Goal: Task Accomplishment & Management: Manage account settings

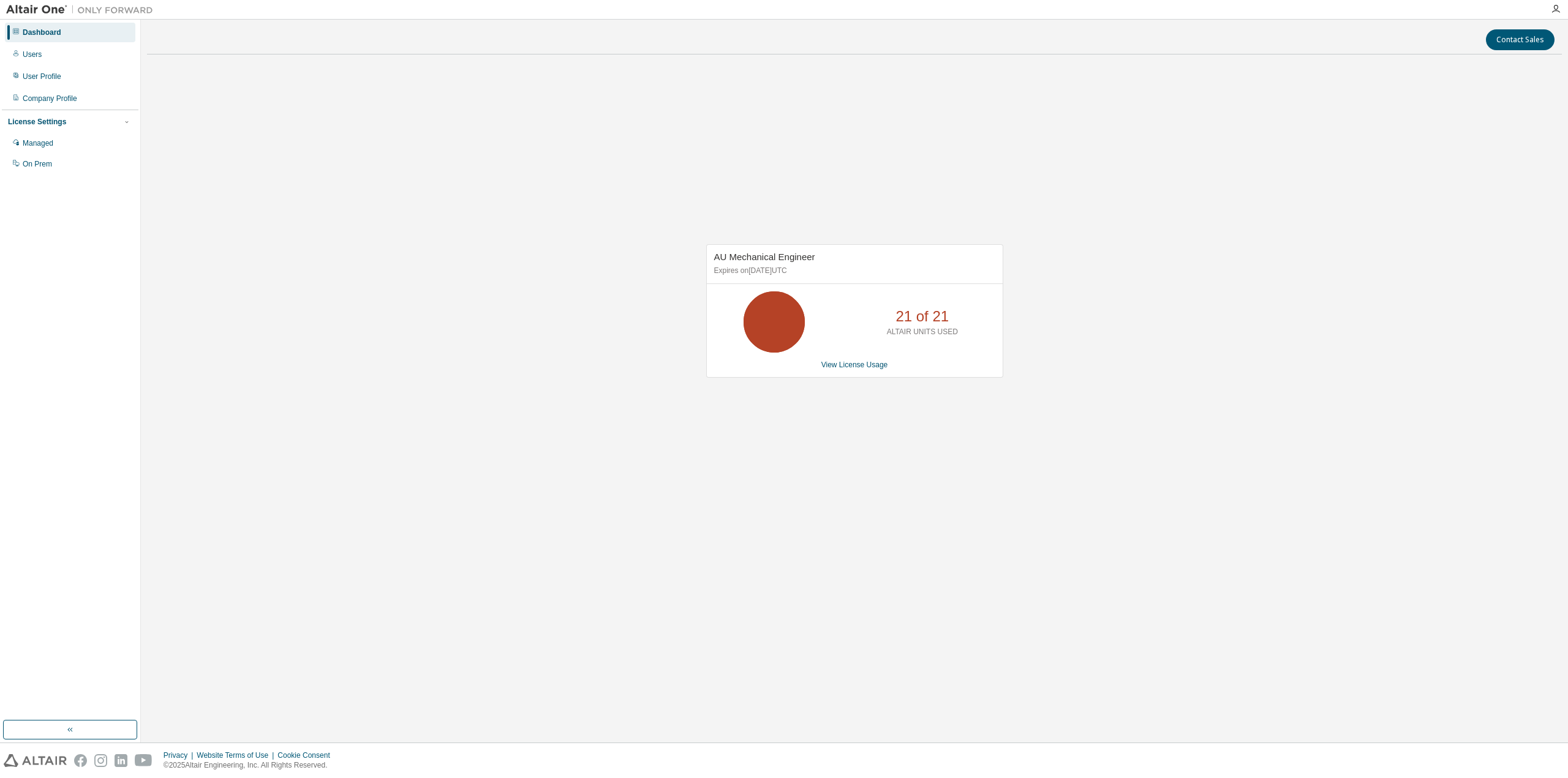
click at [865, 369] on div "AU Mechanical Engineer Expires on [DATE] UTC 21 of 21 ALTAIR UNITS USED View Li…" at bounding box center [855, 311] width 297 height 133
click at [868, 366] on link "View License Usage" at bounding box center [855, 365] width 67 height 8
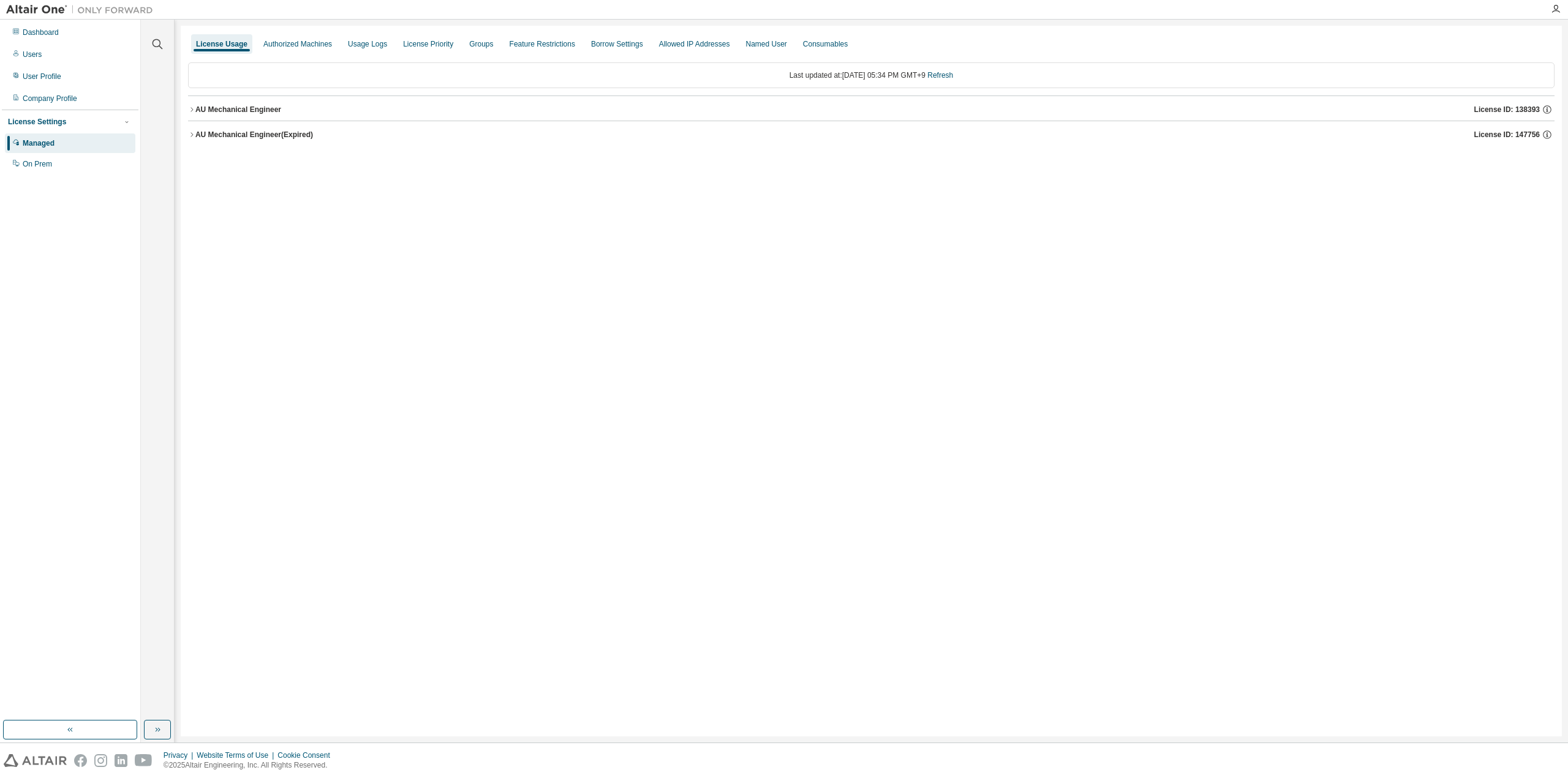
click at [270, 108] on div "AU Mechanical Engineer" at bounding box center [238, 110] width 86 height 10
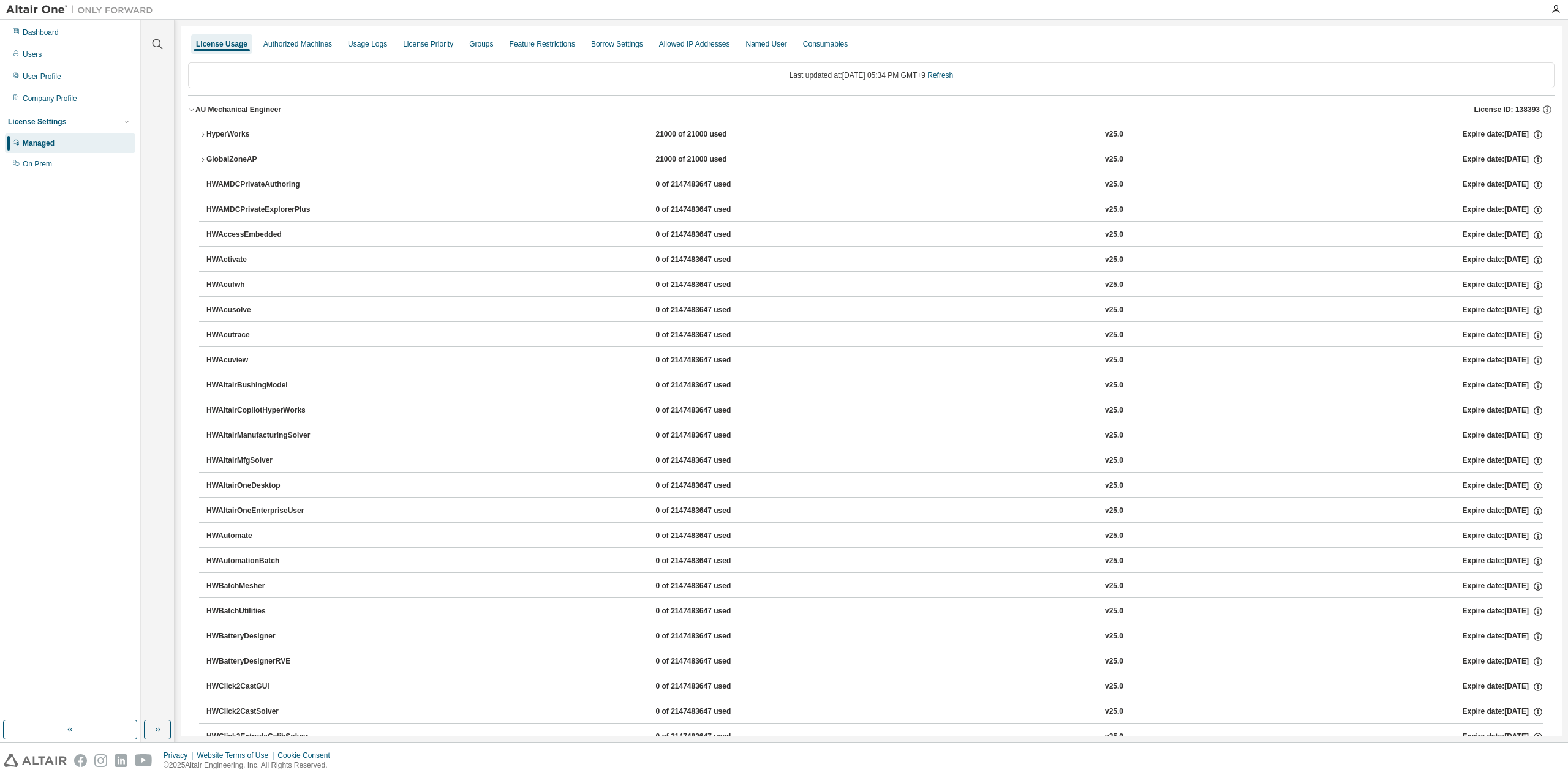
click at [233, 135] on div "HyperWorks" at bounding box center [262, 135] width 110 height 11
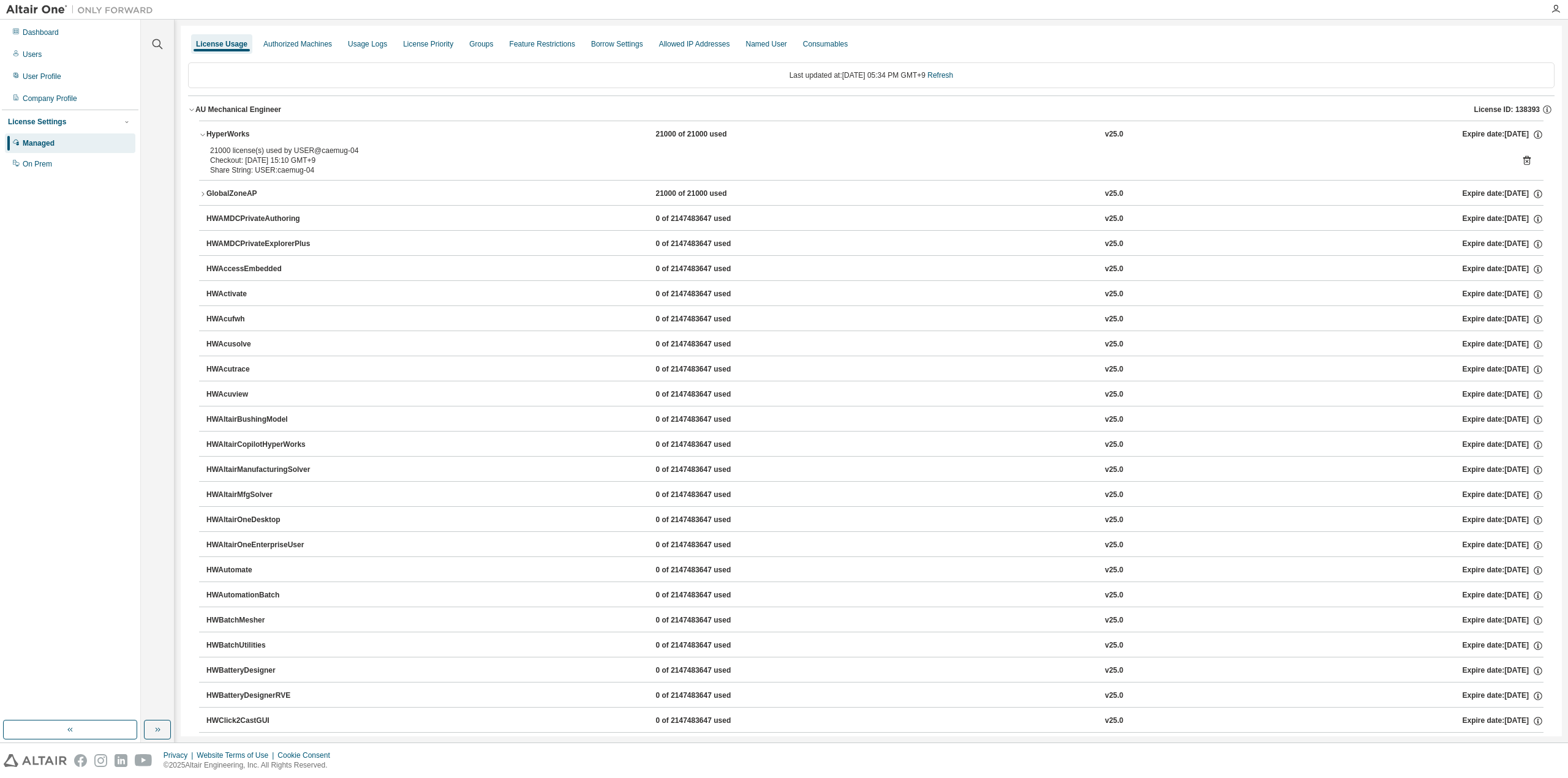
click at [240, 134] on div "HyperWorks" at bounding box center [262, 135] width 110 height 11
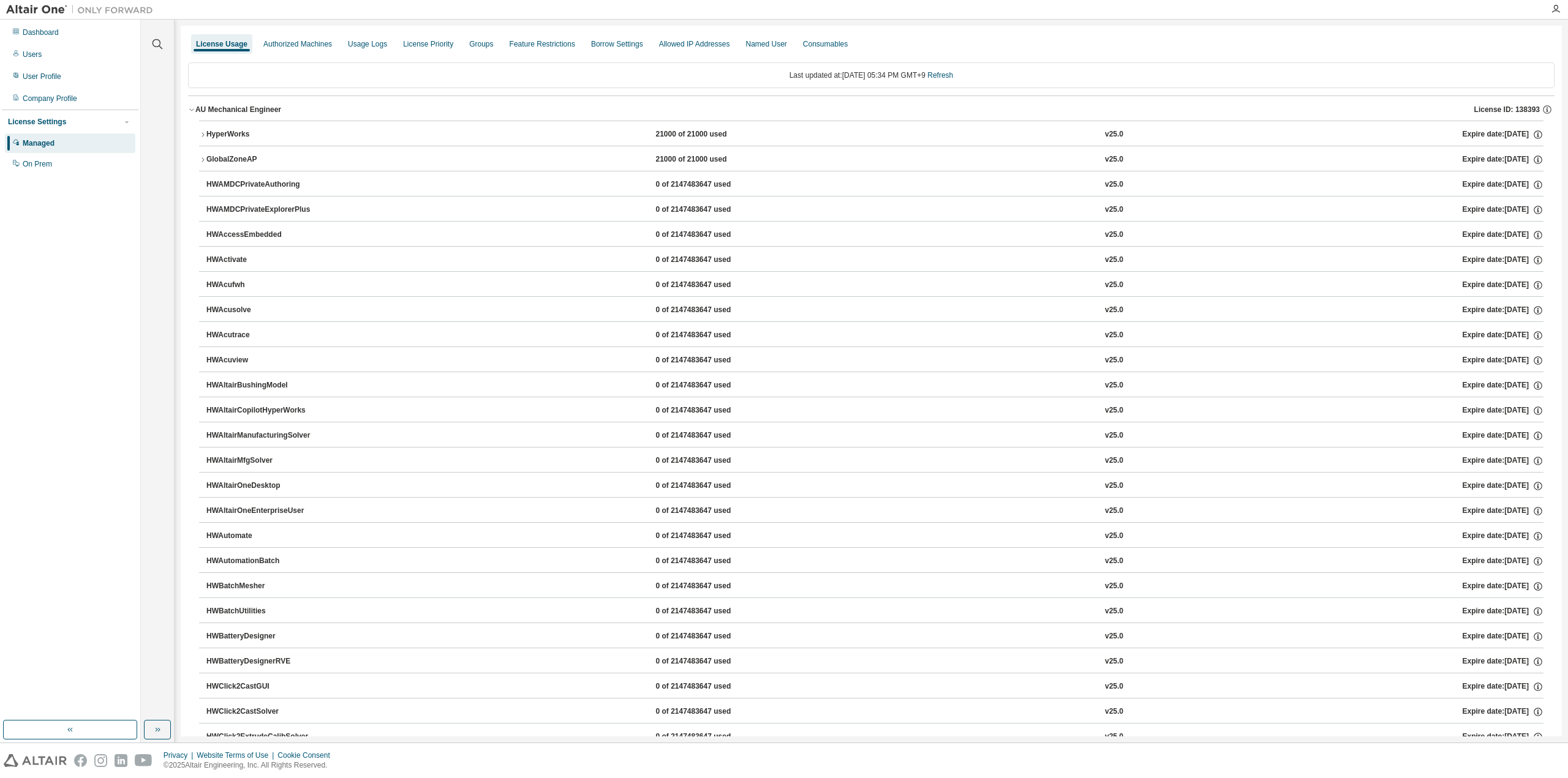
click at [240, 134] on div "HyperWorks" at bounding box center [262, 135] width 110 height 11
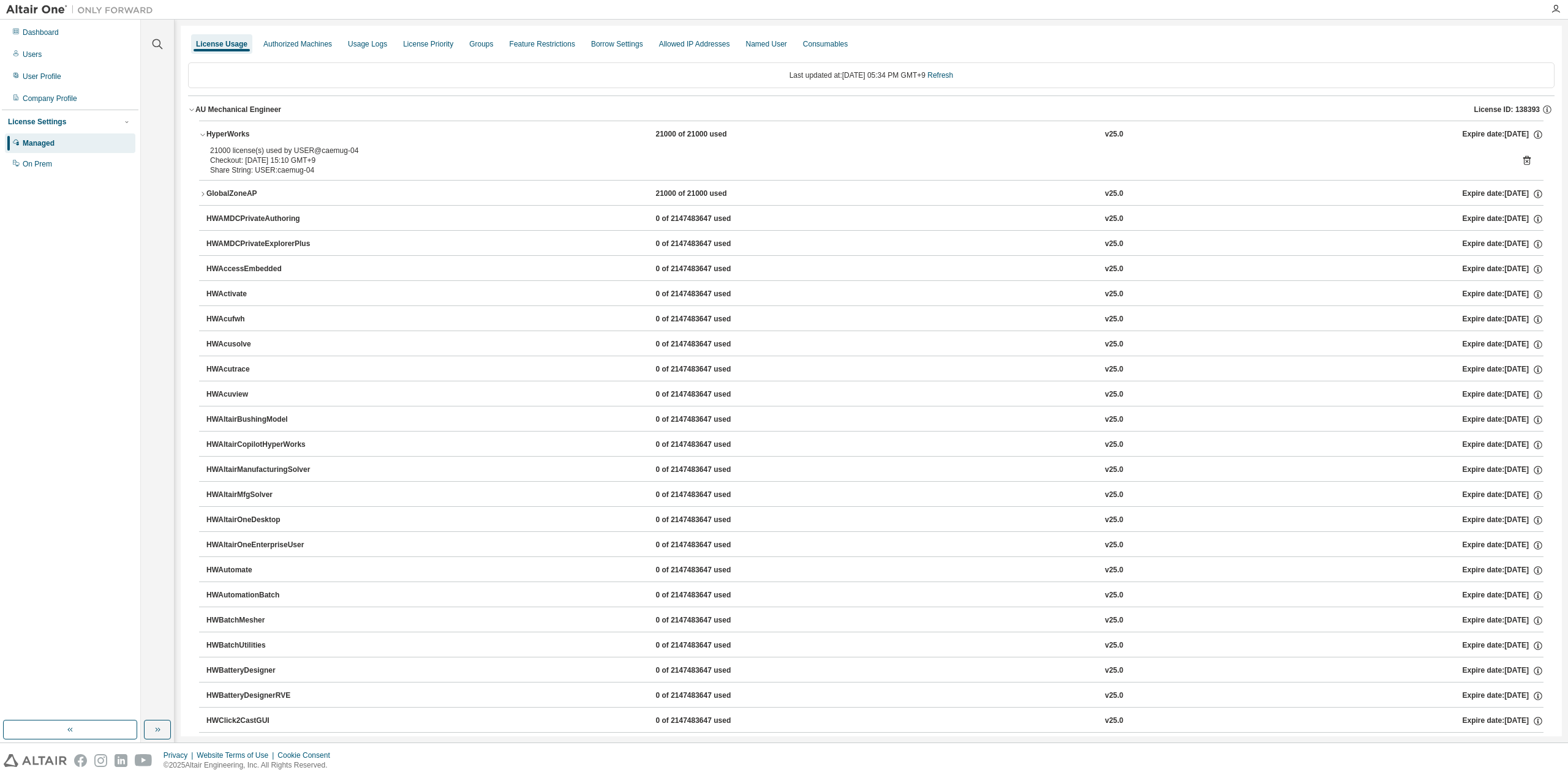
click at [244, 197] on div "GlobalZoneAP" at bounding box center [262, 194] width 110 height 11
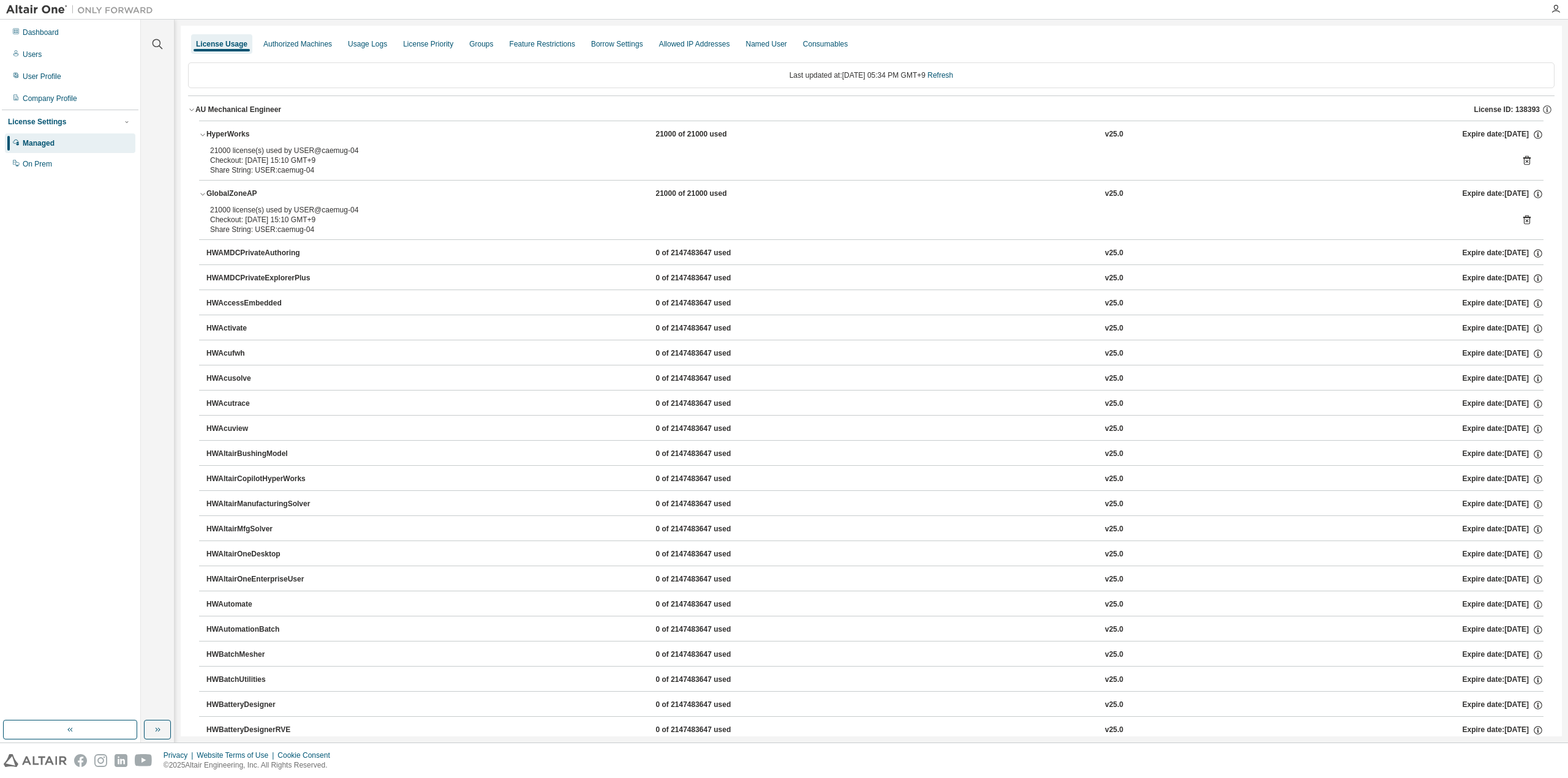
click at [1523, 162] on icon at bounding box center [1527, 161] width 7 height 9
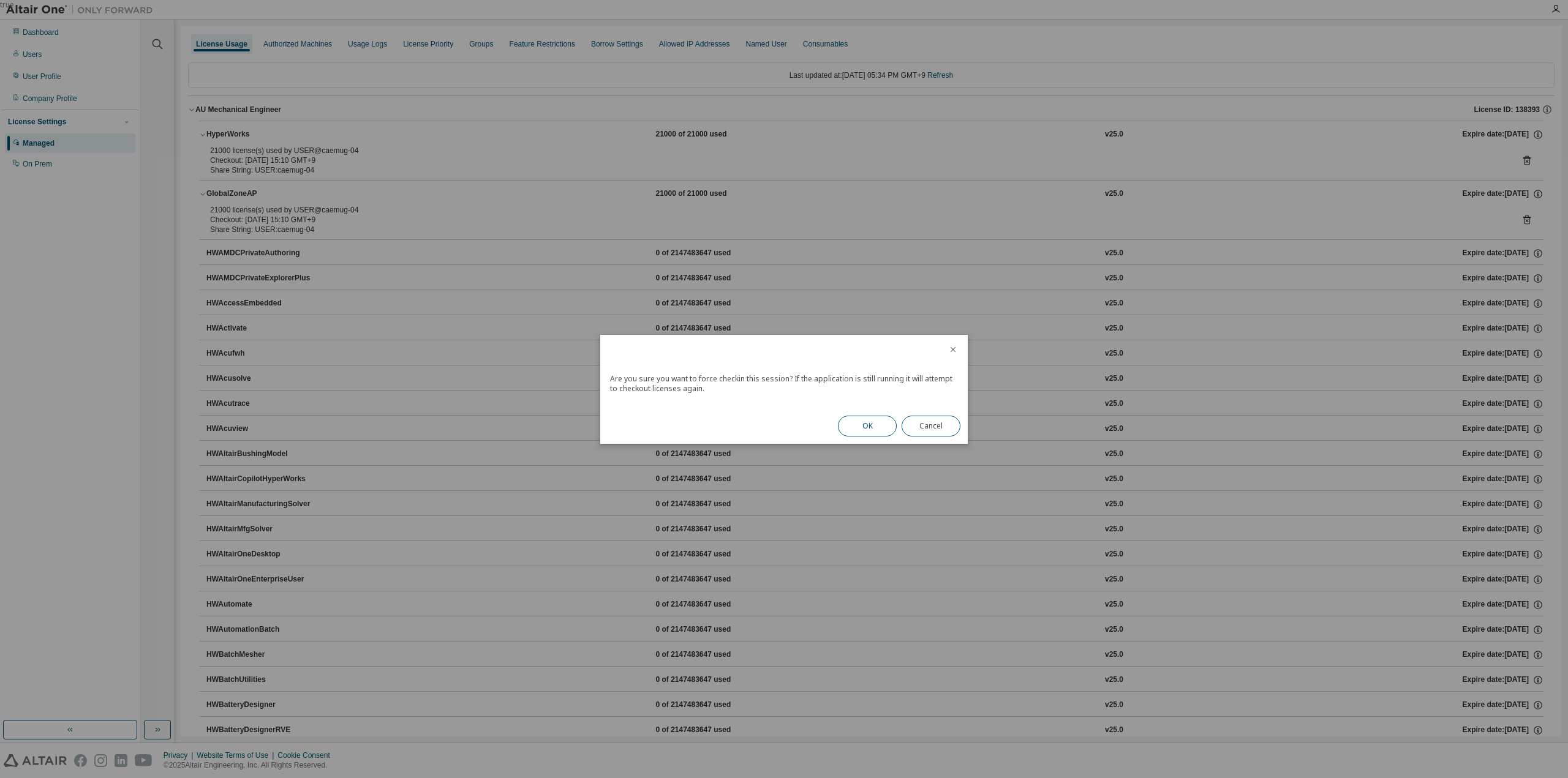
click at [875, 425] on button "OK" at bounding box center [867, 426] width 59 height 20
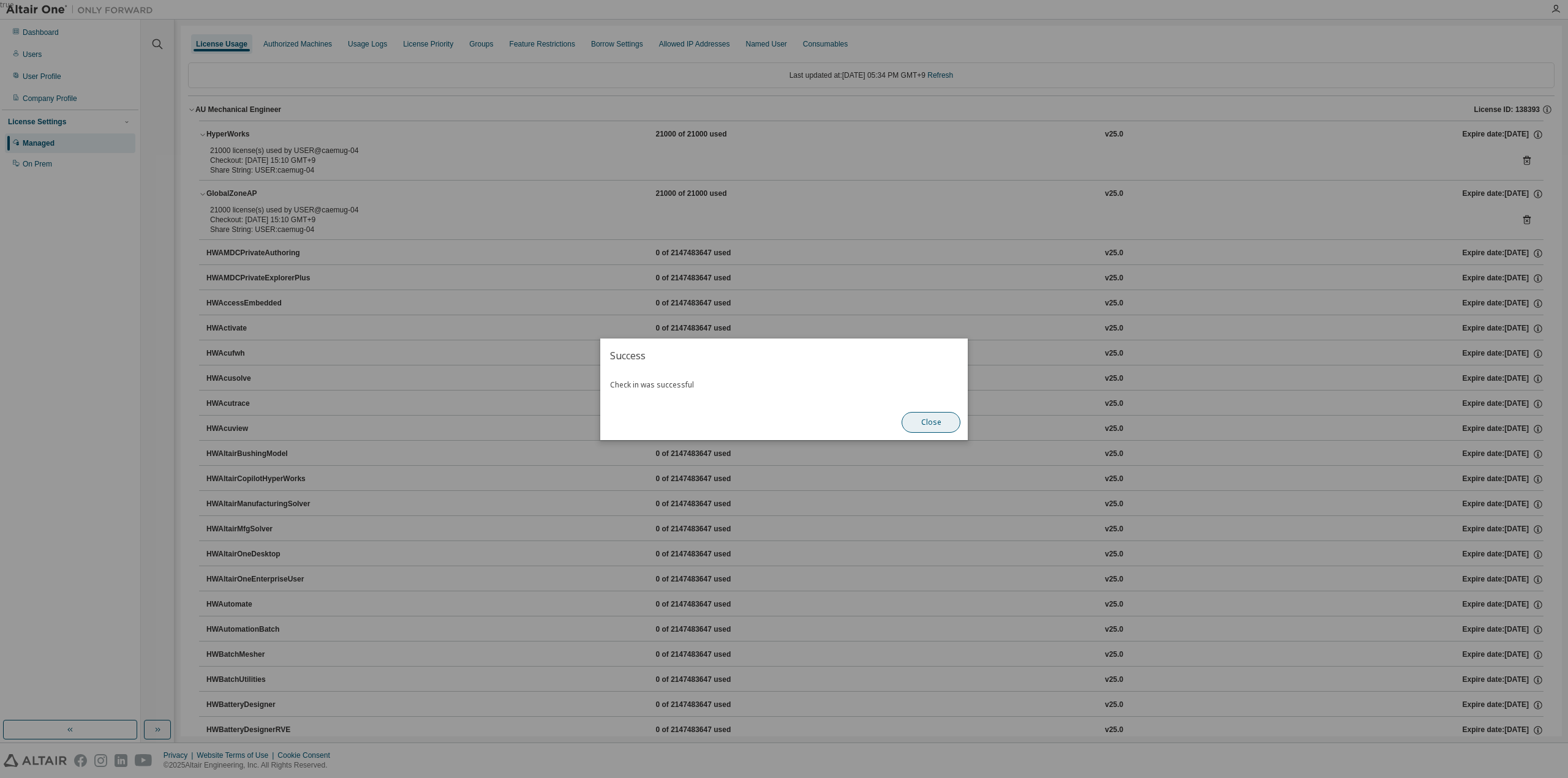
click at [915, 423] on button "Close" at bounding box center [931, 423] width 59 height 20
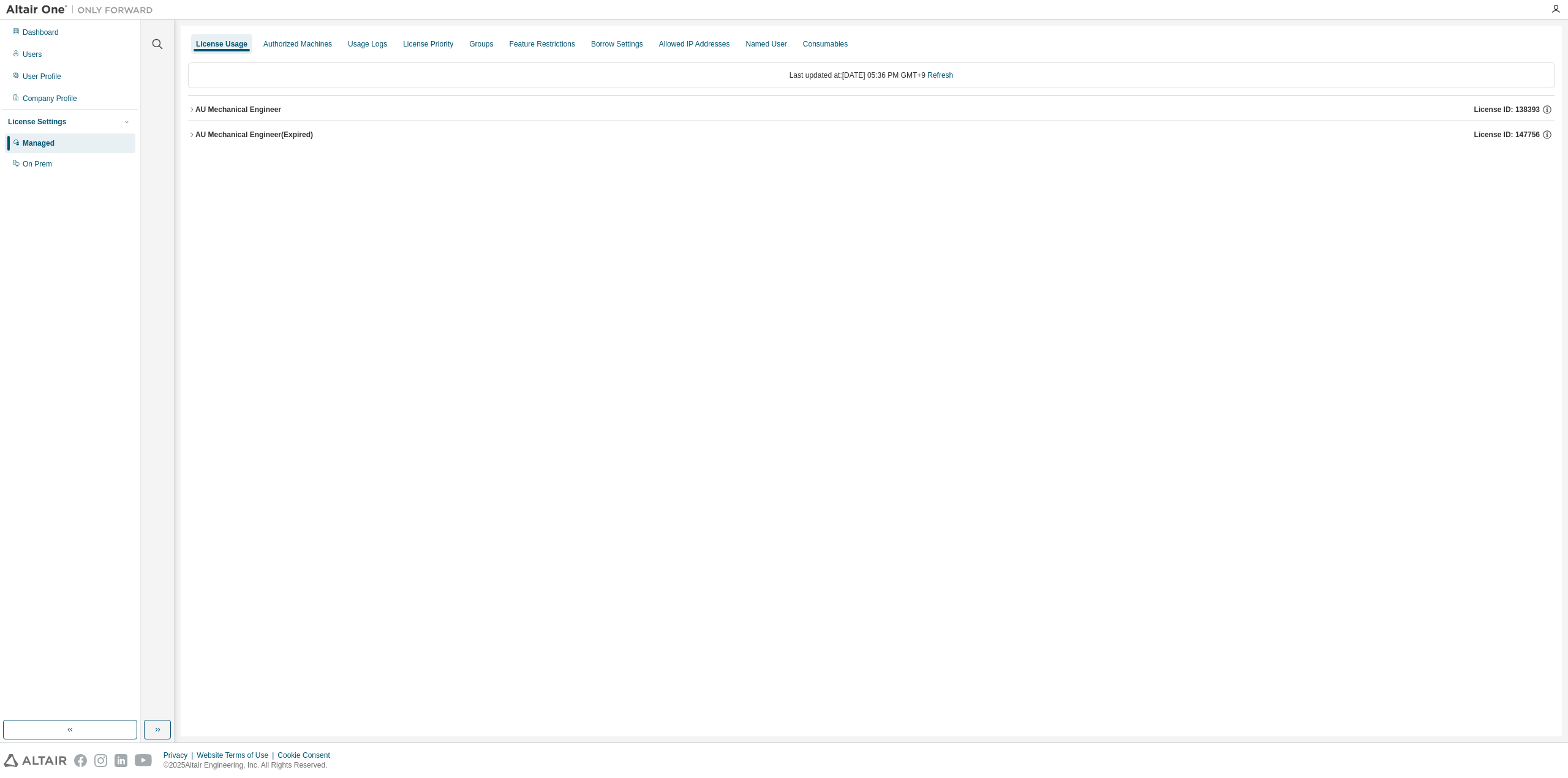
click at [243, 111] on div "AU Mechanical Engineer" at bounding box center [238, 110] width 86 height 10
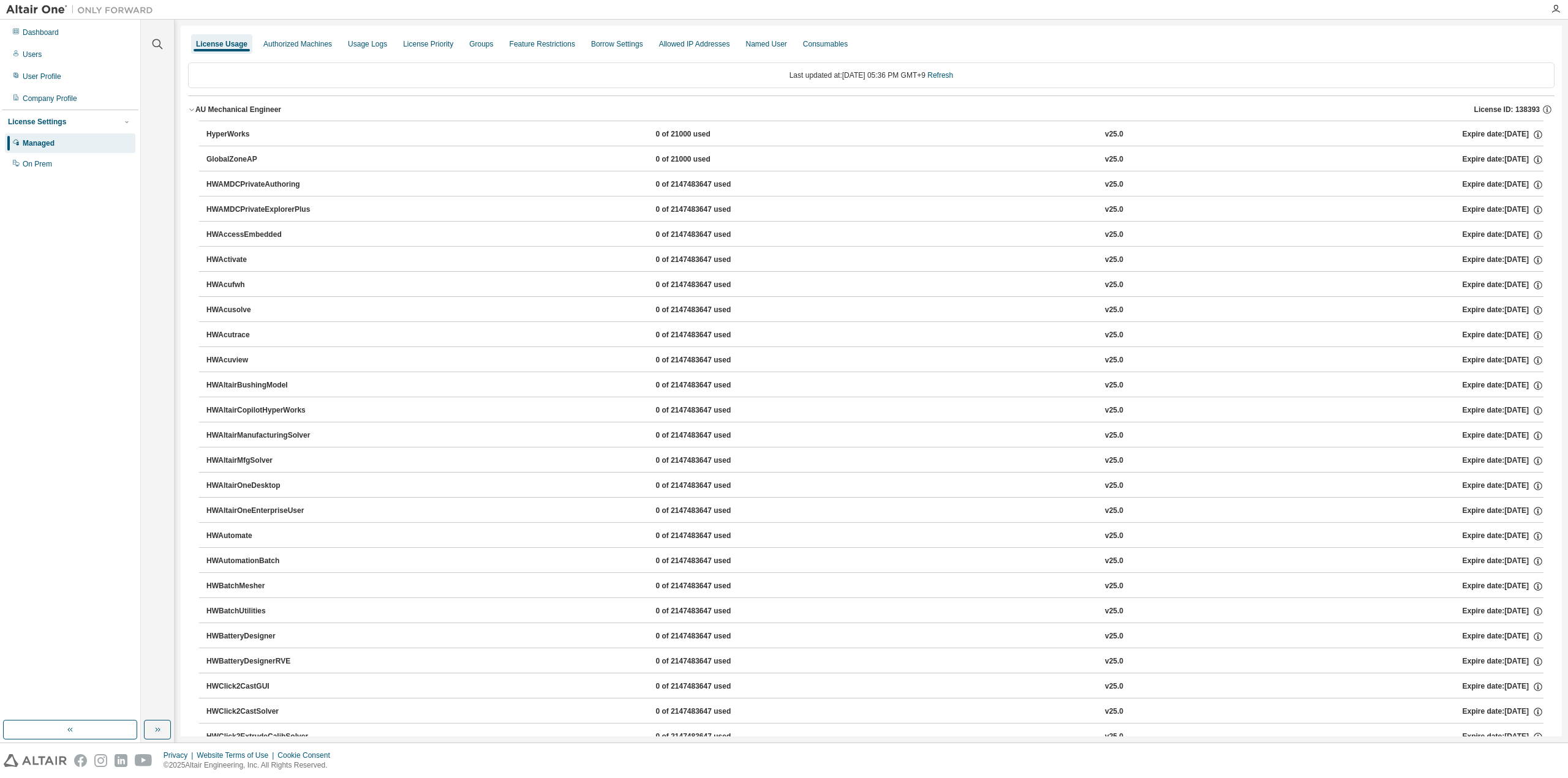
click at [218, 108] on div "AU Mechanical Engineer" at bounding box center [238, 110] width 86 height 10
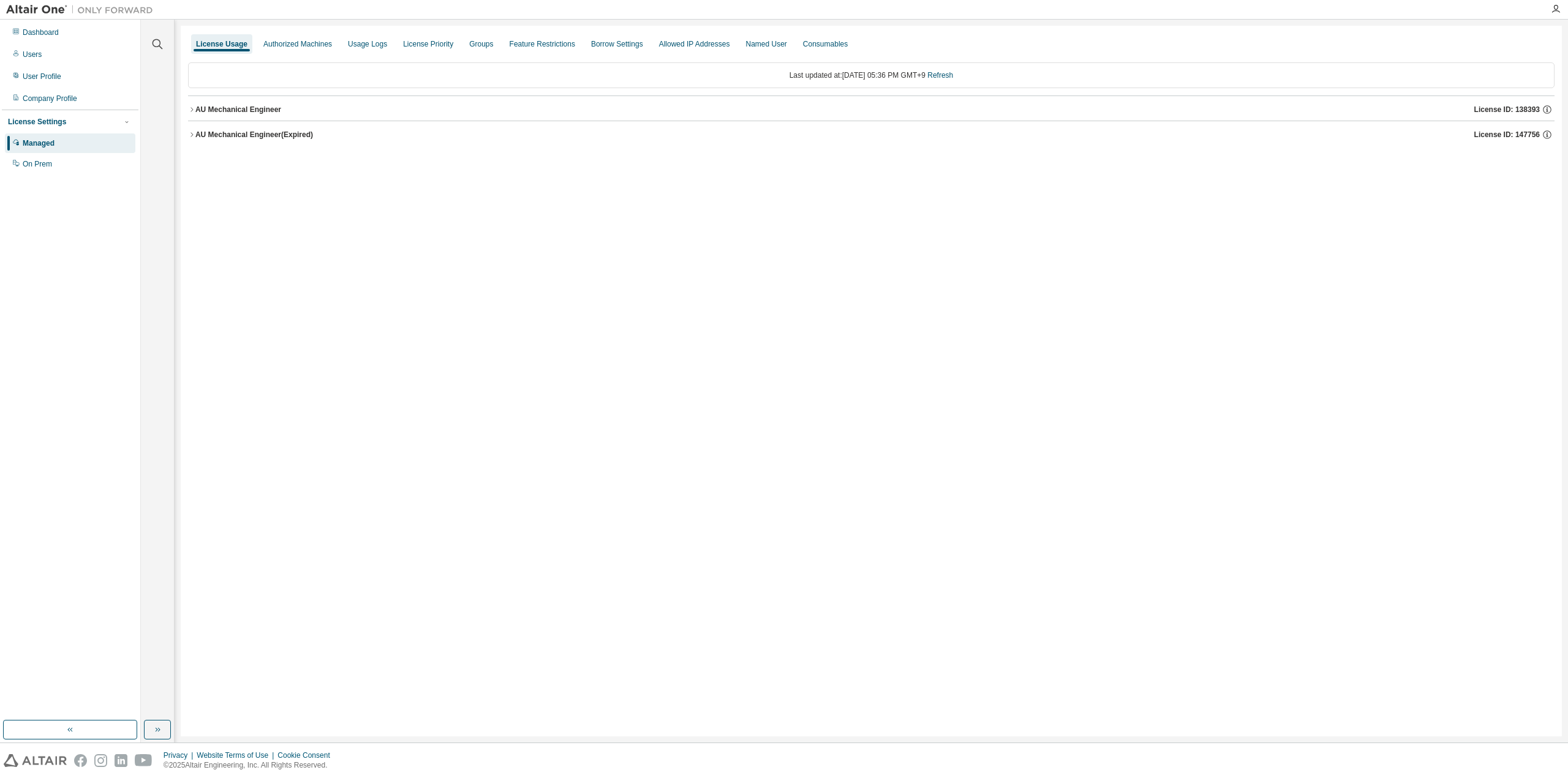
click at [218, 130] on div "AU Mechanical Engineer (Expired)" at bounding box center [254, 134] width 117 height 10
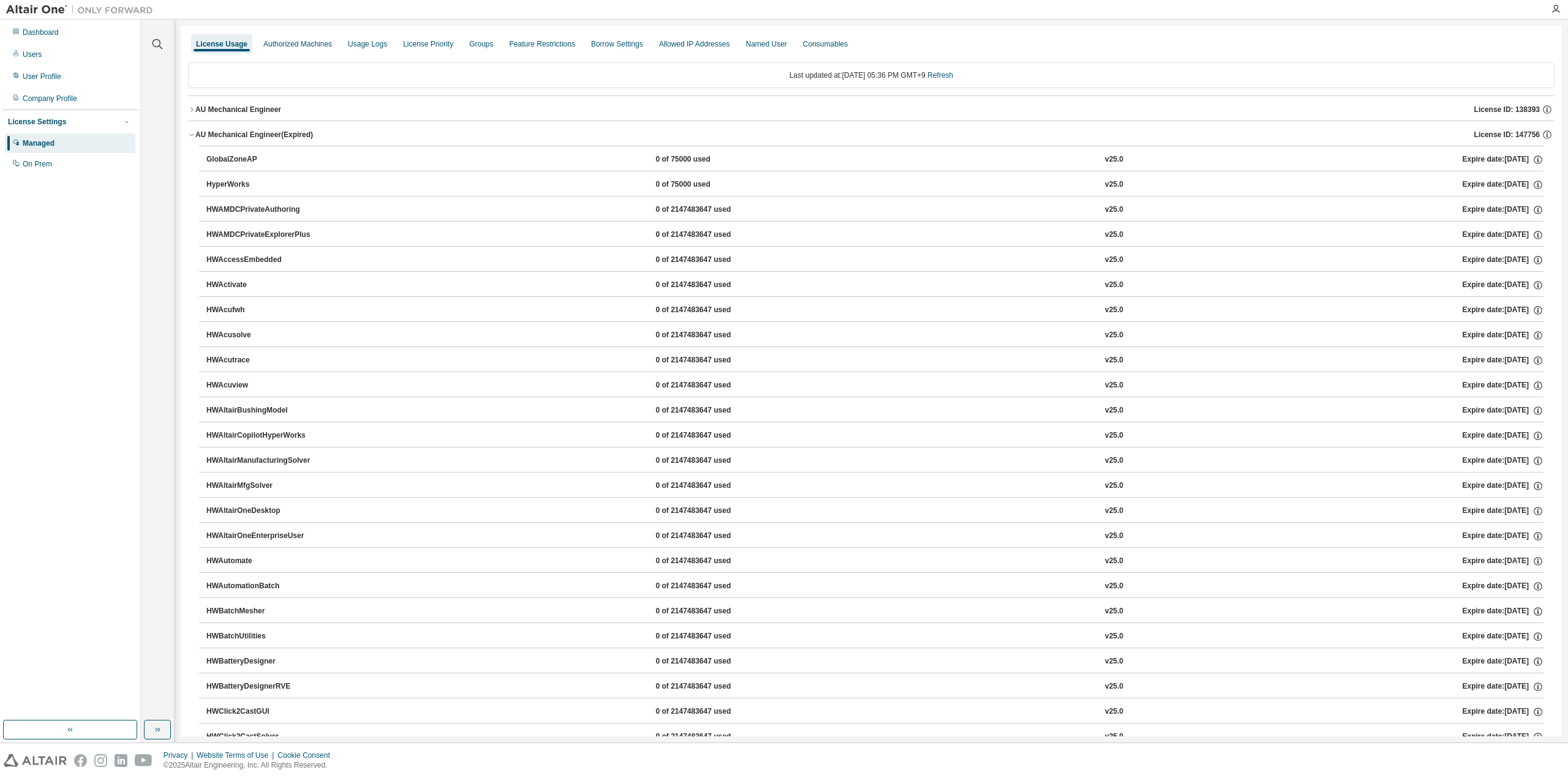
click at [216, 134] on div "AU Mechanical Engineer (Expired)" at bounding box center [254, 134] width 117 height 10
